Goal: Complete application form

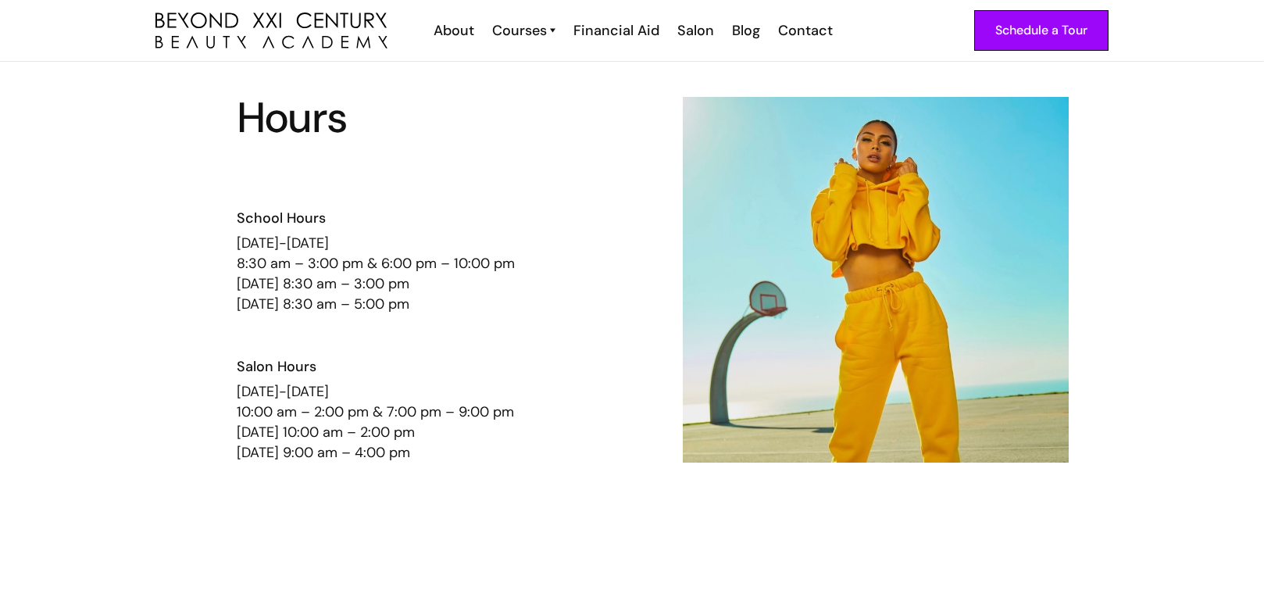
scroll to position [1366, 0]
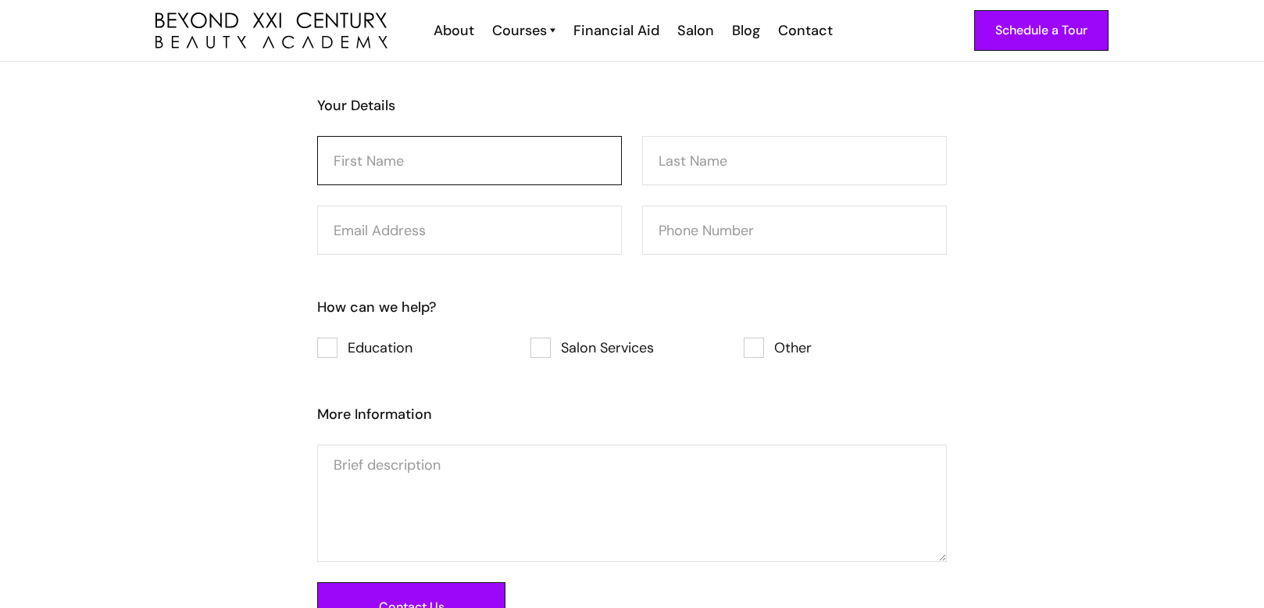
drag, startPoint x: 396, startPoint y: 160, endPoint x: 406, endPoint y: 179, distance: 21.3
click at [396, 161] on input "Consultation Form" at bounding box center [469, 160] width 305 height 49
type input "[PERSON_NAME]"
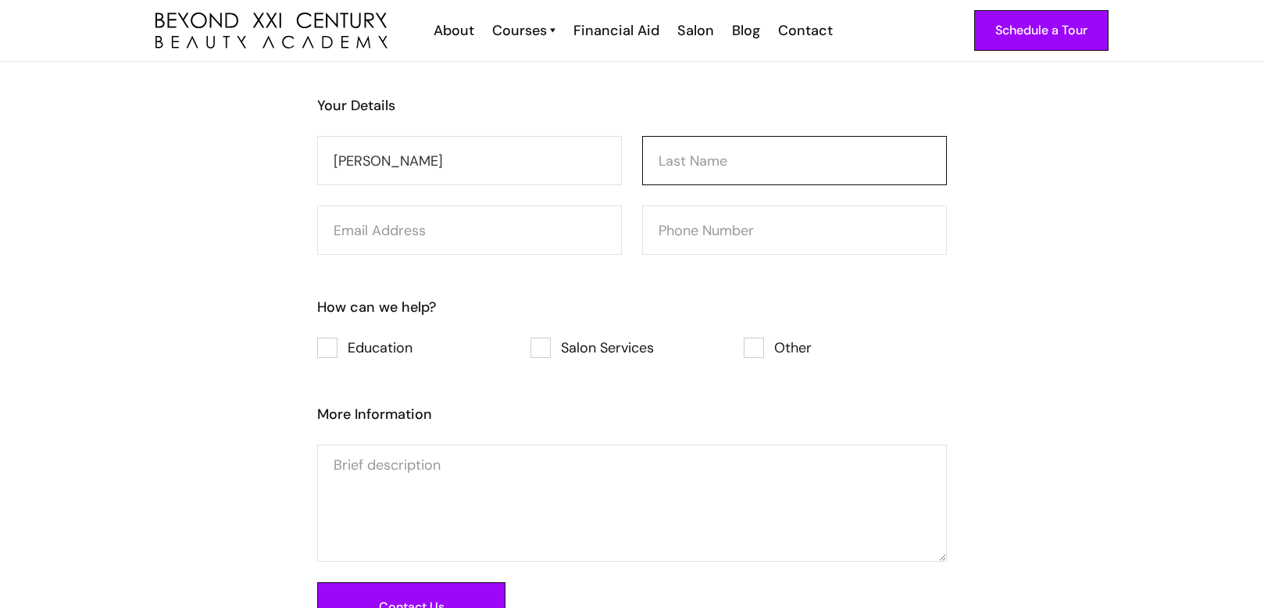
type input "[PERSON_NAME]"
type input "[EMAIL_ADDRESS][DOMAIN_NAME]"
type input "9198472164"
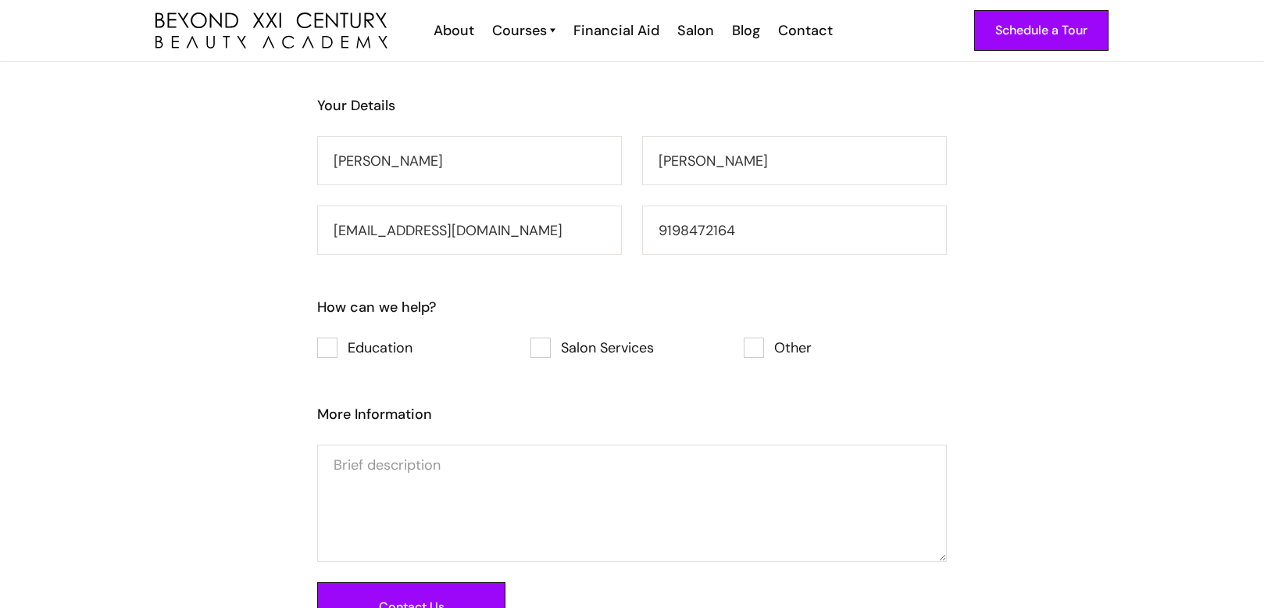
drag, startPoint x: 338, startPoint y: 345, endPoint x: 324, endPoint y: 352, distance: 15.7
click at [328, 348] on label "Education" at bounding box center [418, 348] width 203 height 20
click at [333, 348] on input "Education" at bounding box center [338, 348] width 10 height 10
checkbox input "true"
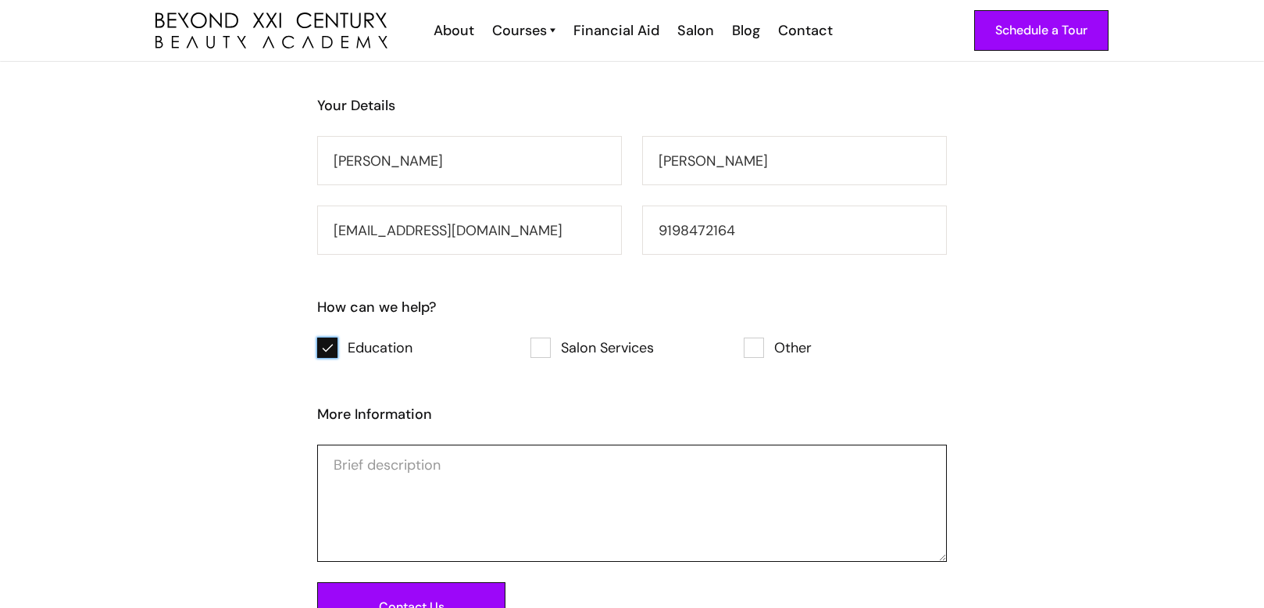
drag, startPoint x: 379, startPoint y: 449, endPoint x: 384, endPoint y: 457, distance: 10.2
click at [384, 456] on textarea "Consultation Form" at bounding box center [632, 503] width 630 height 117
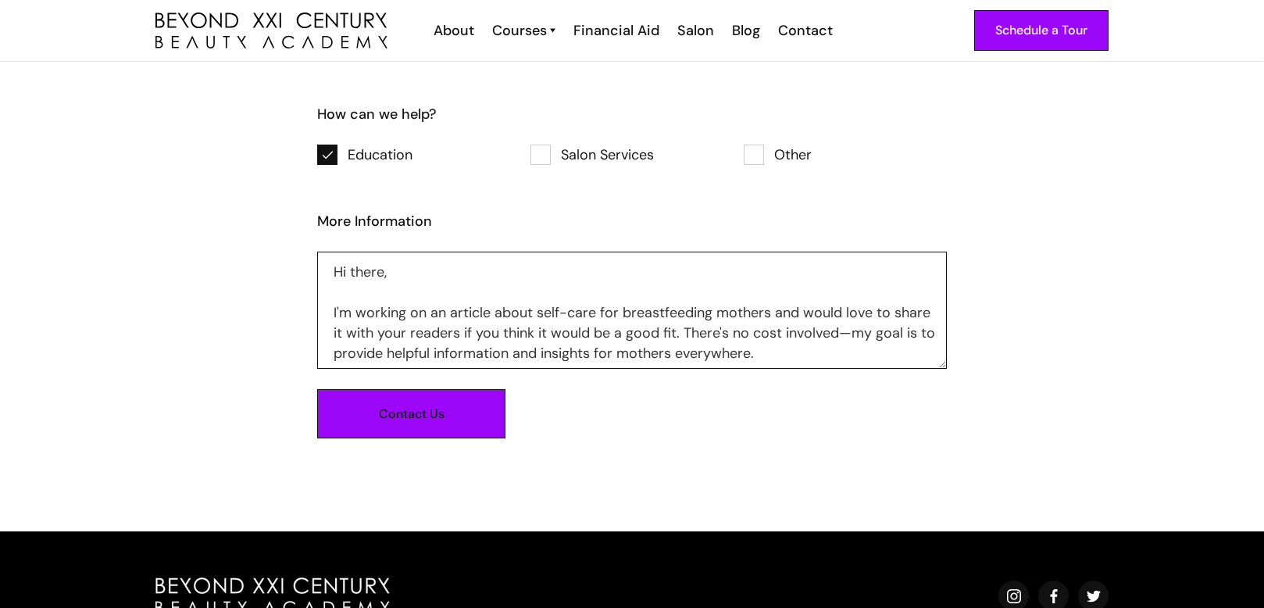
scroll to position [1562, 0]
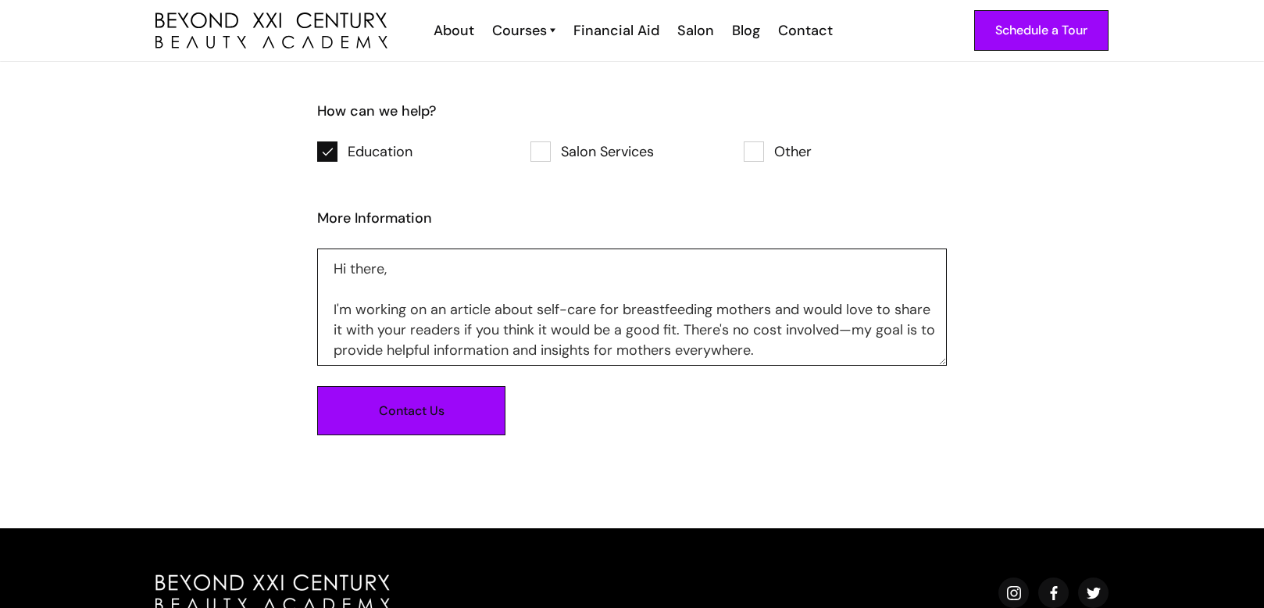
type textarea "Hi there, I'm working on an article about self-care for breastfeeding mothers a…"
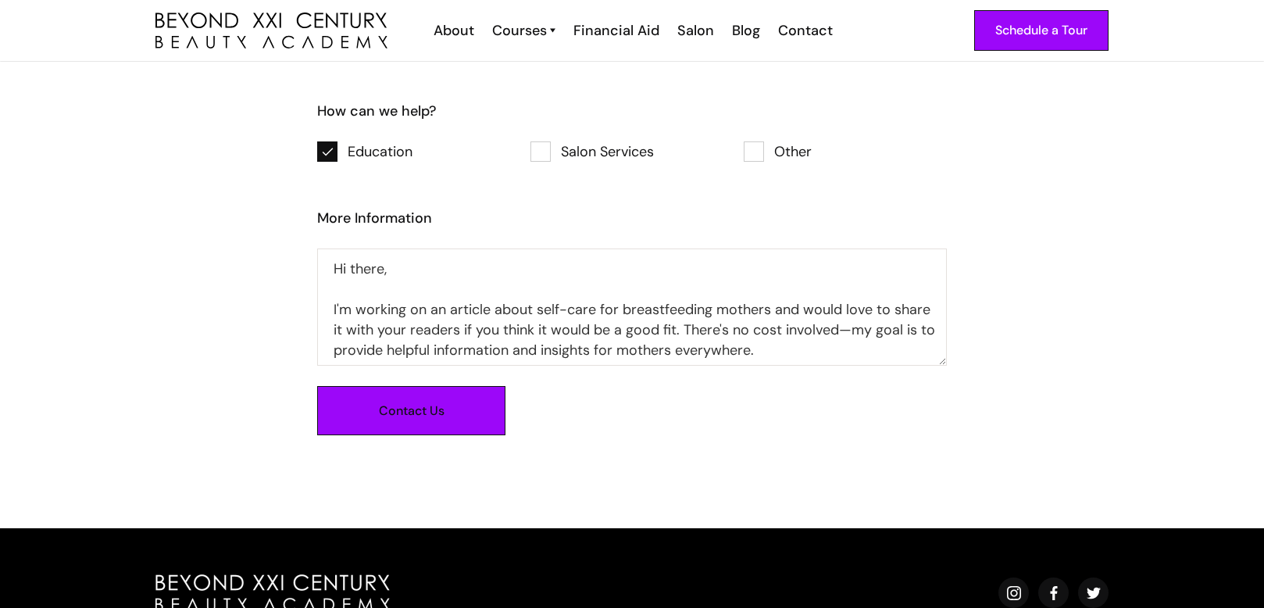
click at [380, 407] on input "Contact Us" at bounding box center [411, 410] width 188 height 49
type input "Please wait..."
